Goal: Task Accomplishment & Management: Manage account settings

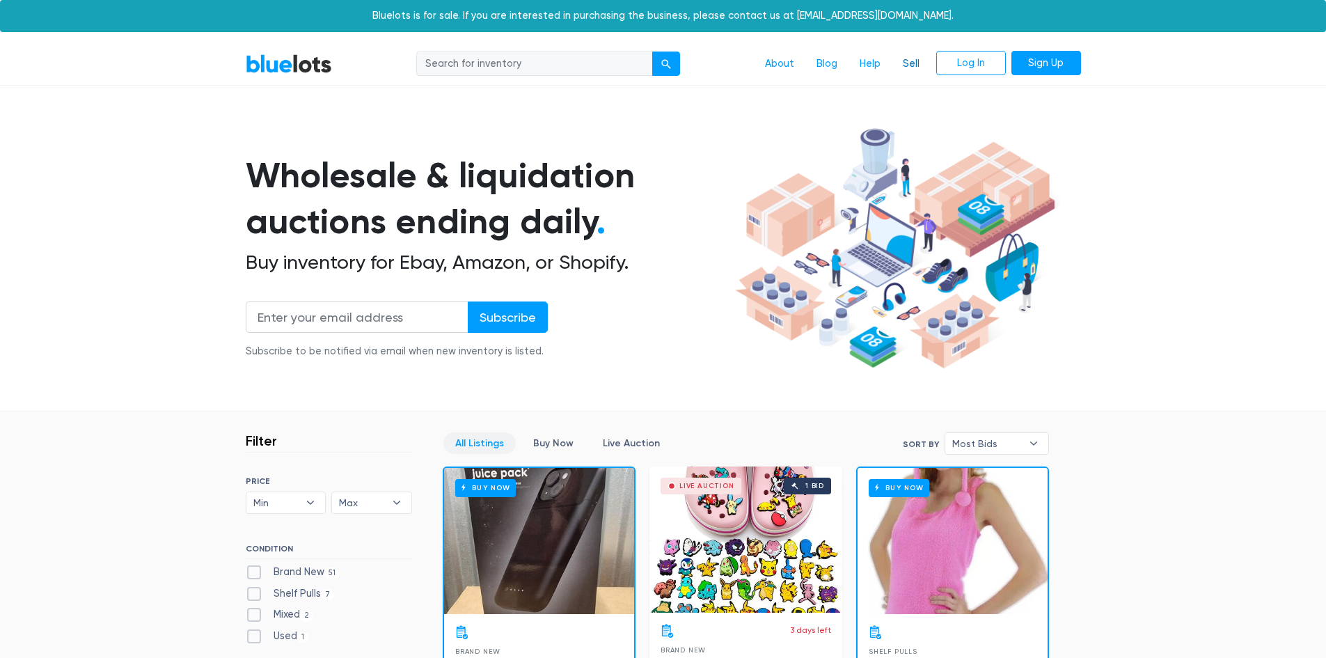
click at [916, 62] on link "Sell" at bounding box center [911, 64] width 39 height 26
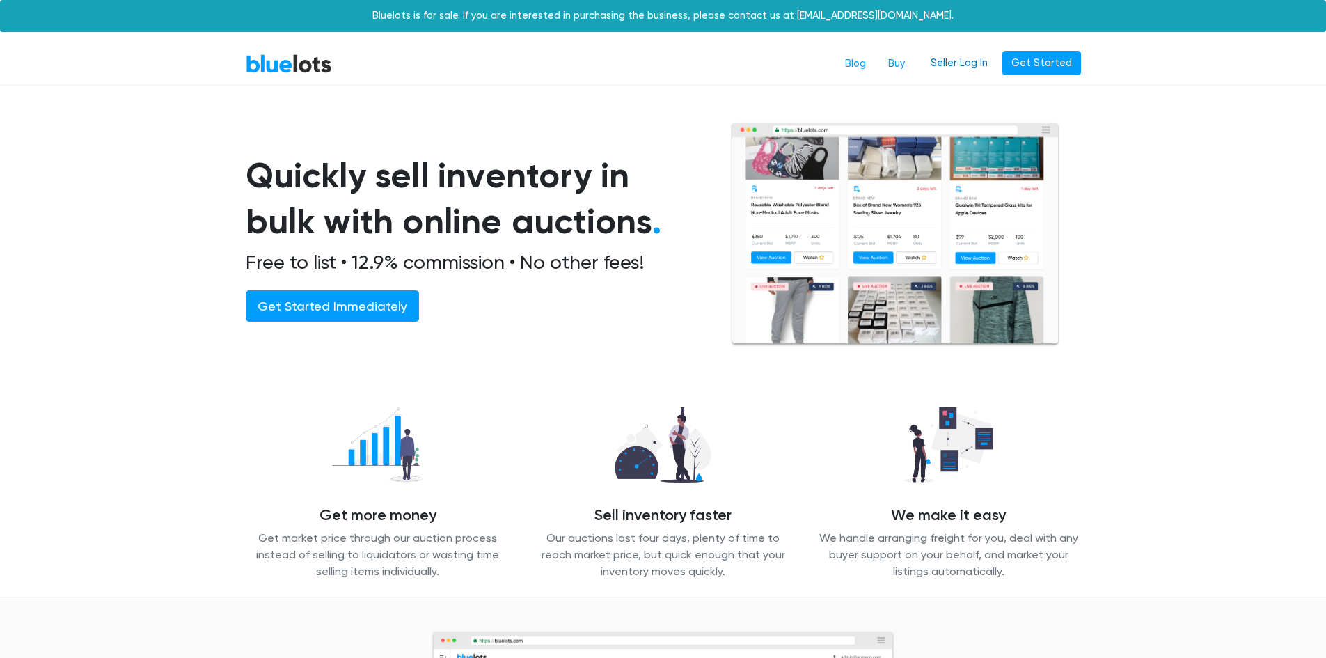
click at [952, 60] on link "Seller Log In" at bounding box center [959, 63] width 75 height 25
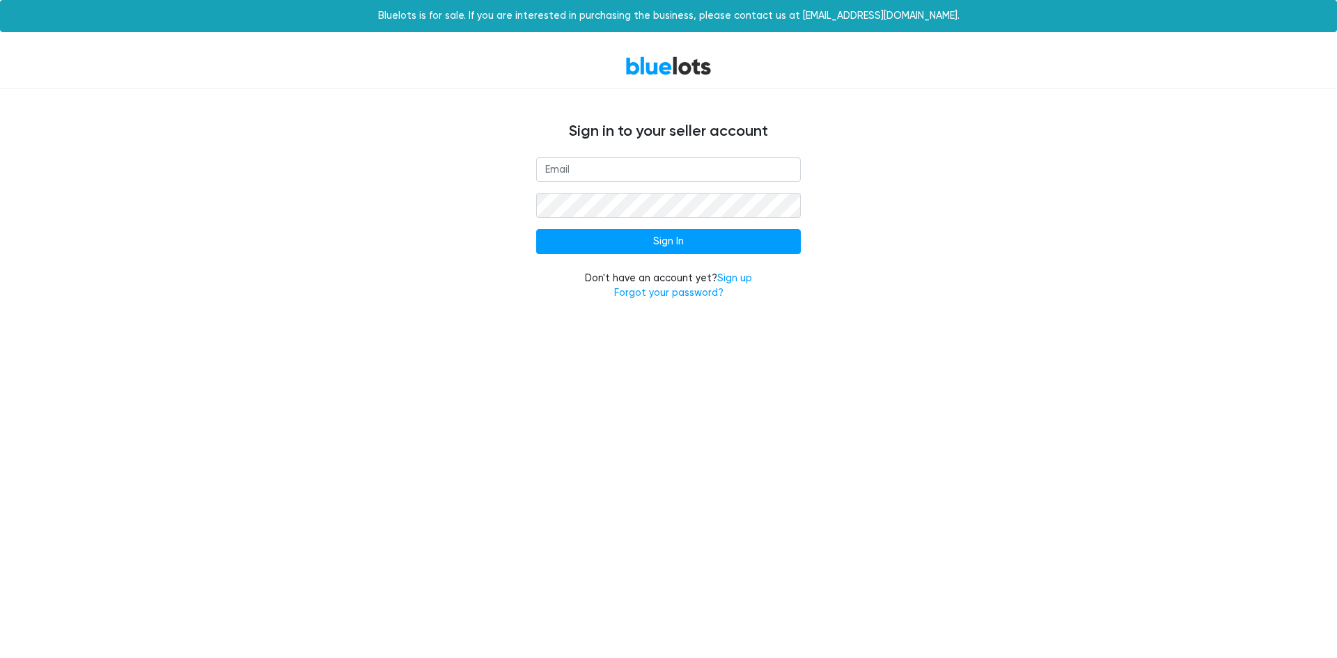
click at [563, 169] on input "email" at bounding box center [668, 169] width 265 height 25
type input "accessiblecachellc@gmail.com"
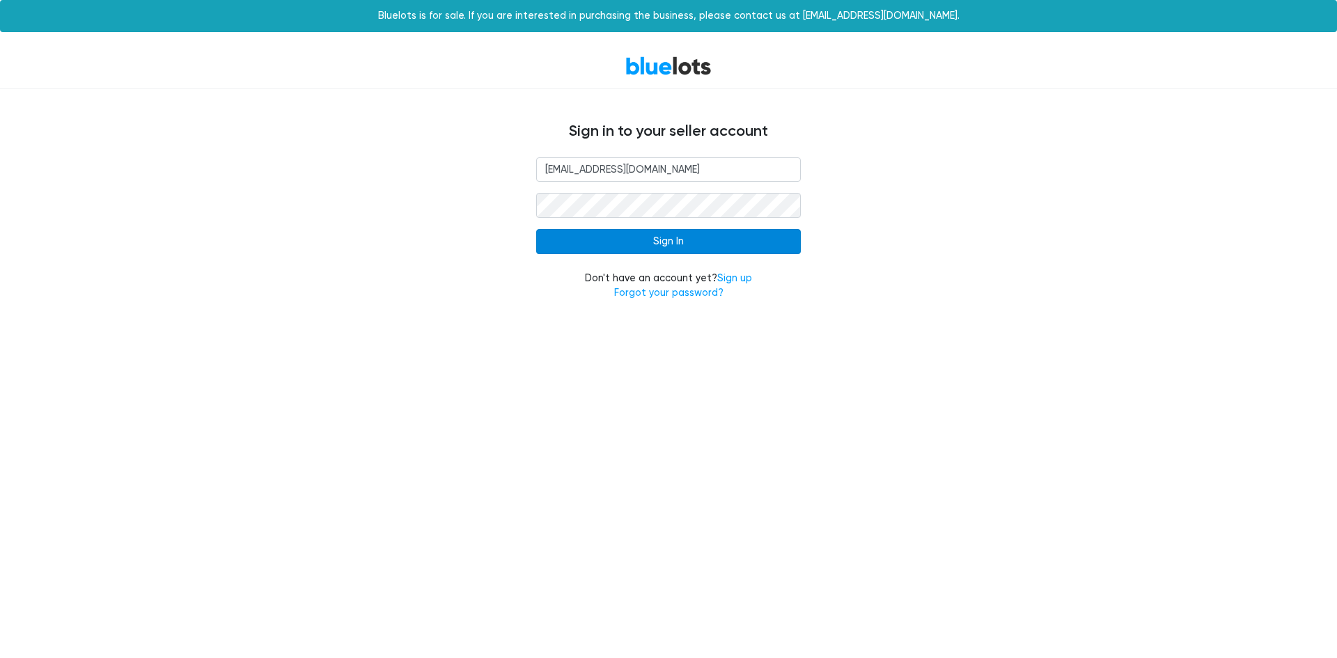
click at [664, 235] on input "Sign In" at bounding box center [668, 241] width 265 height 25
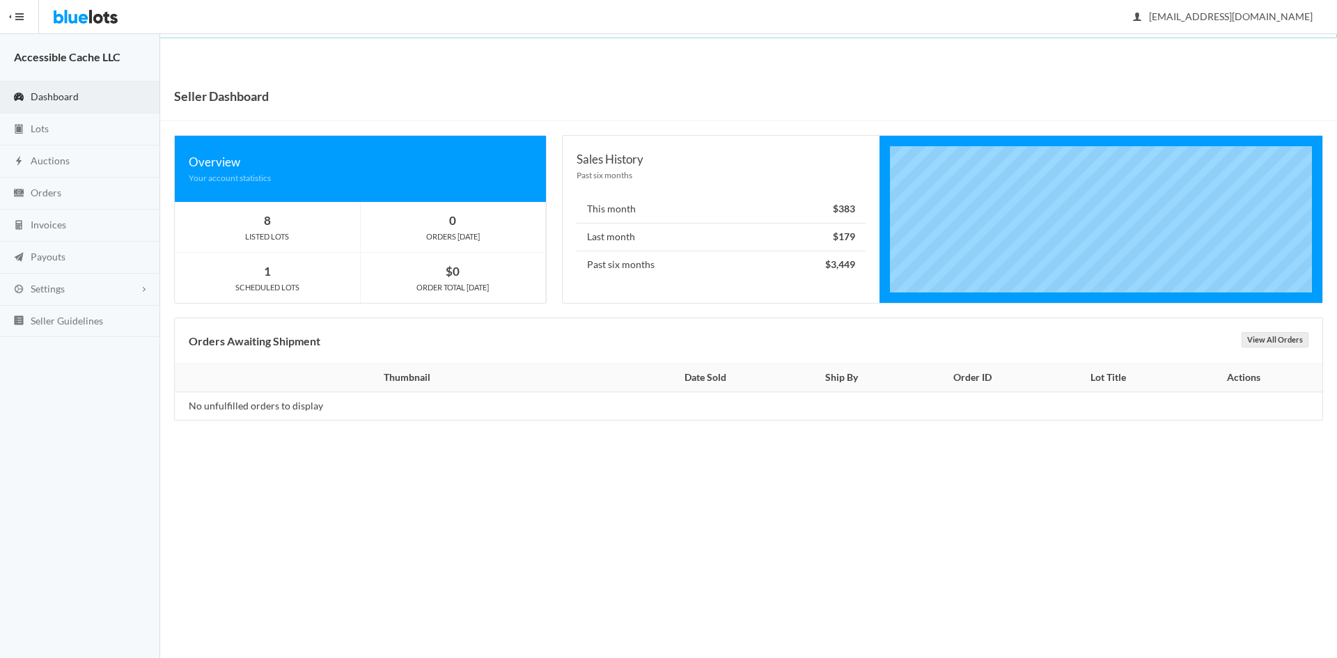
click at [58, 97] on span "Dashboard" at bounding box center [55, 97] width 48 height 12
click at [38, 128] on span "Lots" at bounding box center [40, 129] width 18 height 12
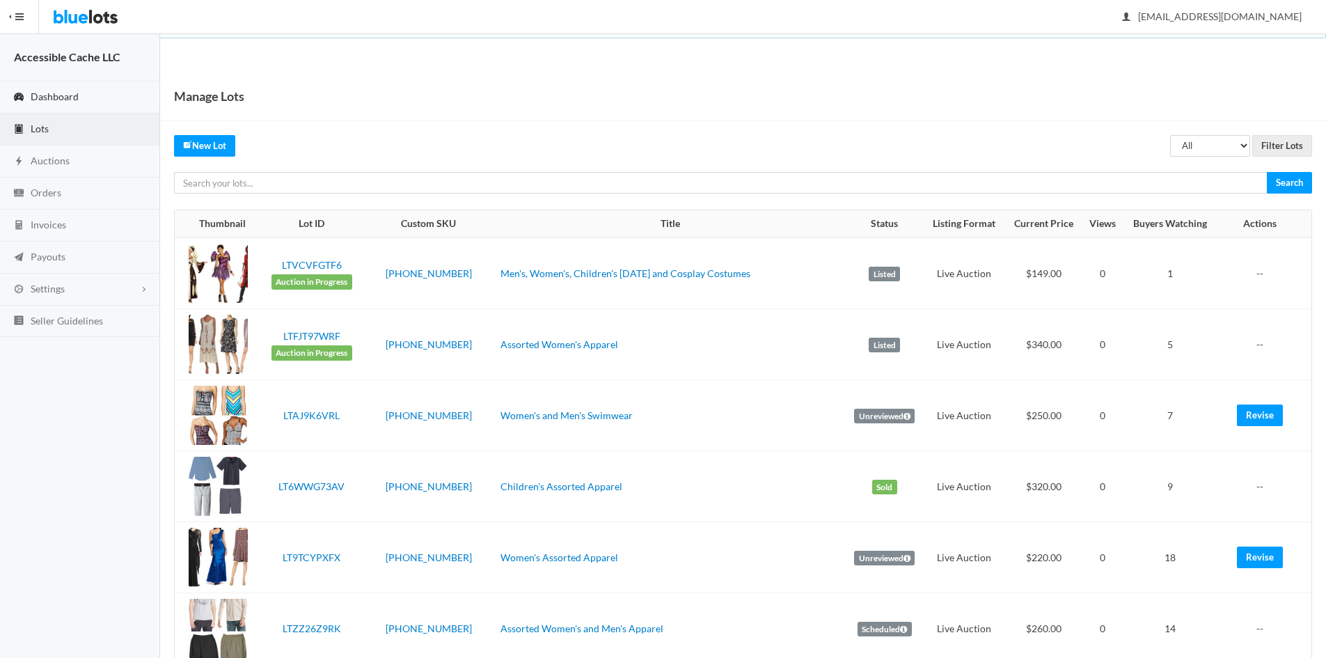
click at [47, 93] on span "Dashboard" at bounding box center [55, 97] width 48 height 12
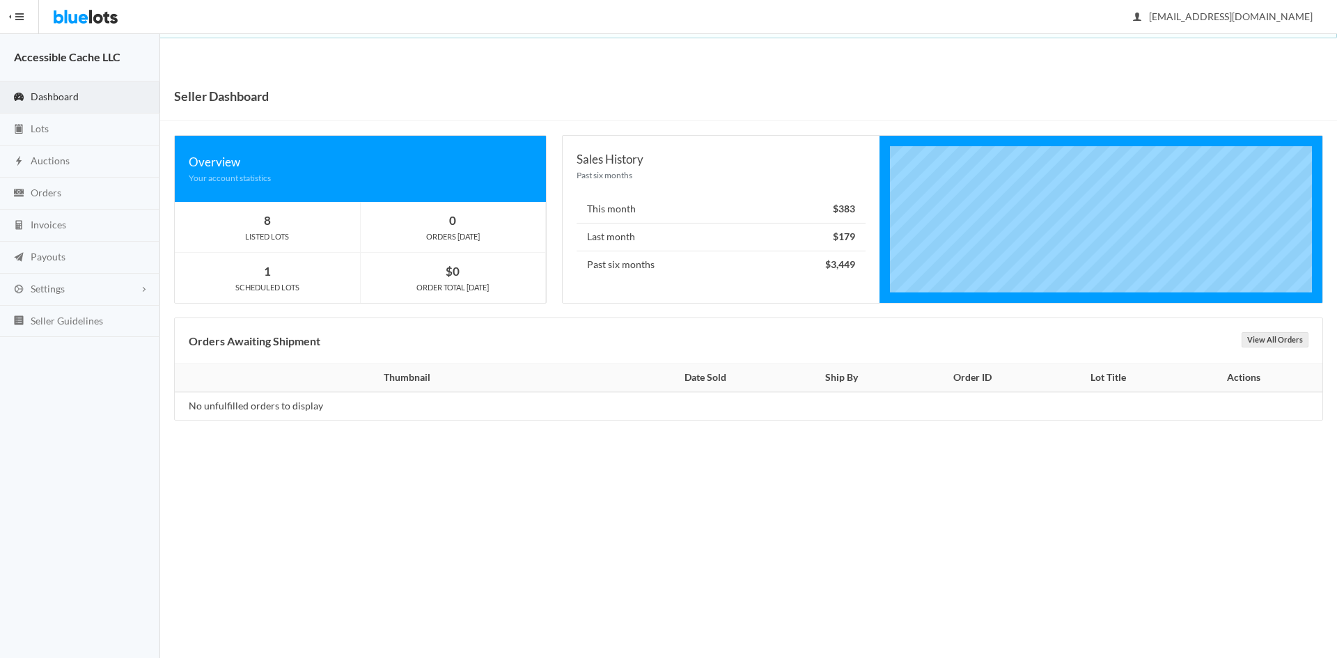
click at [55, 95] on span "Dashboard" at bounding box center [55, 97] width 48 height 12
click at [30, 98] on link "Dashboard" at bounding box center [80, 97] width 160 height 32
